Goal: Information Seeking & Learning: Learn about a topic

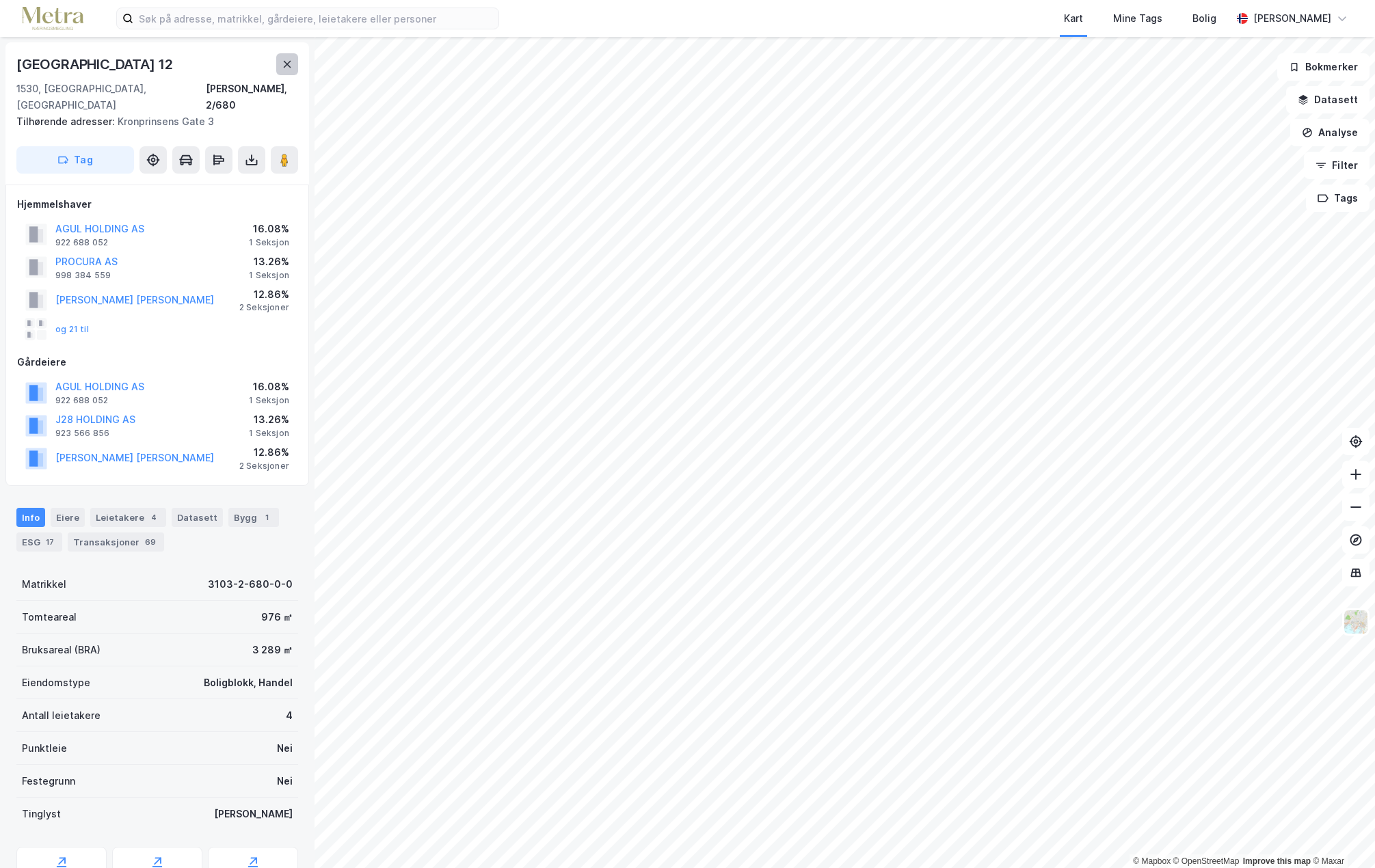
click at [284, 67] on icon at bounding box center [287, 64] width 8 height 7
